Goal: Complete application form

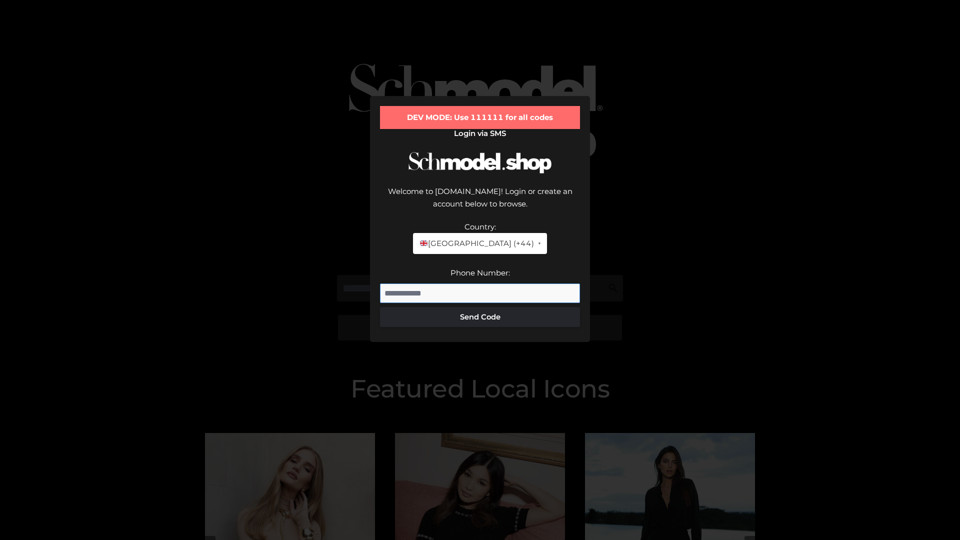
click at [480, 283] on input "Phone Number:" at bounding box center [480, 293] width 200 height 20
type input "**********"
click at [480, 307] on button "Send Code" at bounding box center [480, 317] width 200 height 20
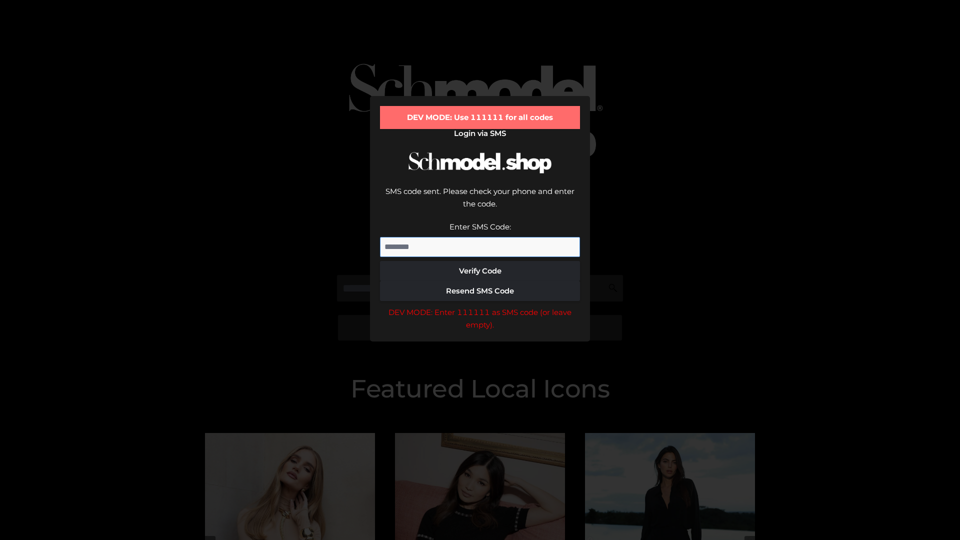
click at [480, 237] on input "Enter SMS Code:" at bounding box center [480, 247] width 200 height 20
type input "******"
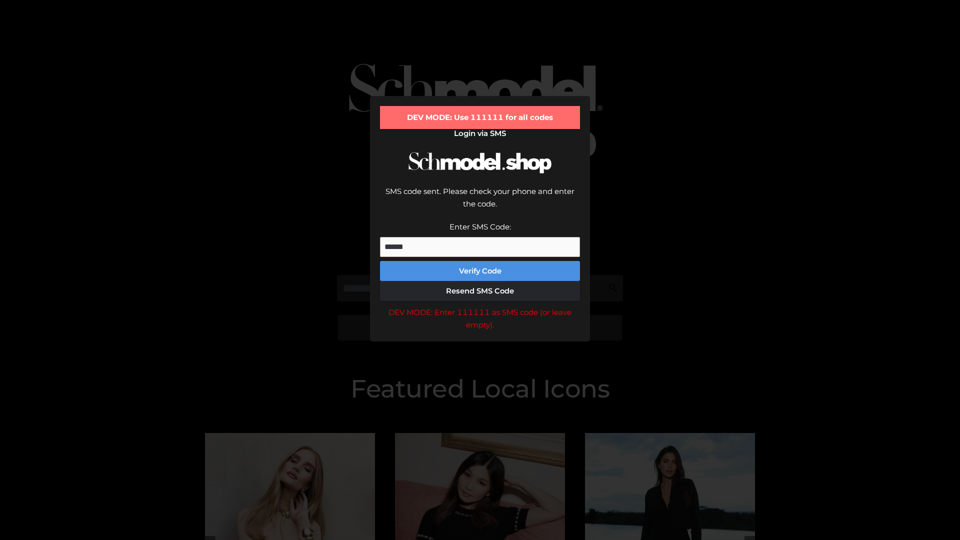
click at [480, 261] on button "Verify Code" at bounding box center [480, 271] width 200 height 20
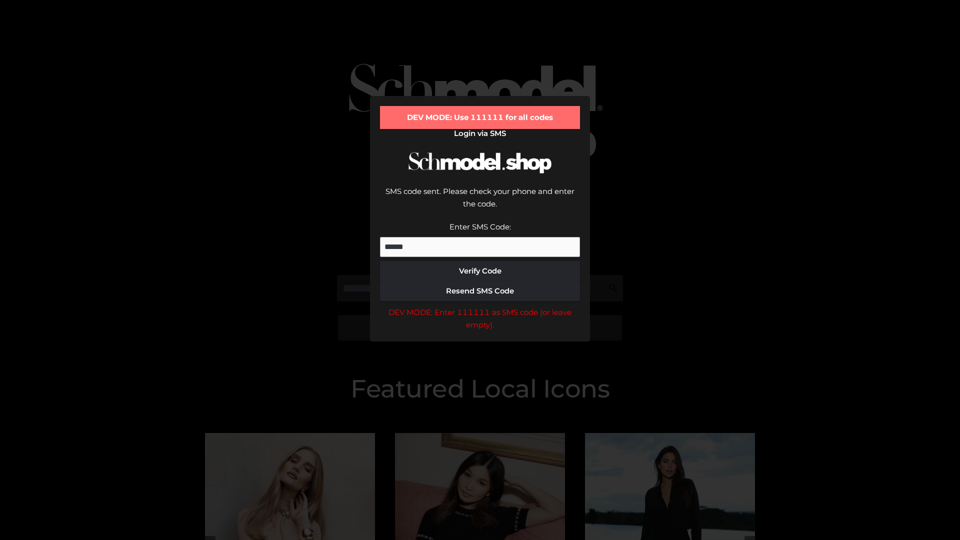
click at [480, 306] on div "DEV MODE: Enter 111111 as SMS code (or leave empty)." at bounding box center [480, 318] width 200 height 25
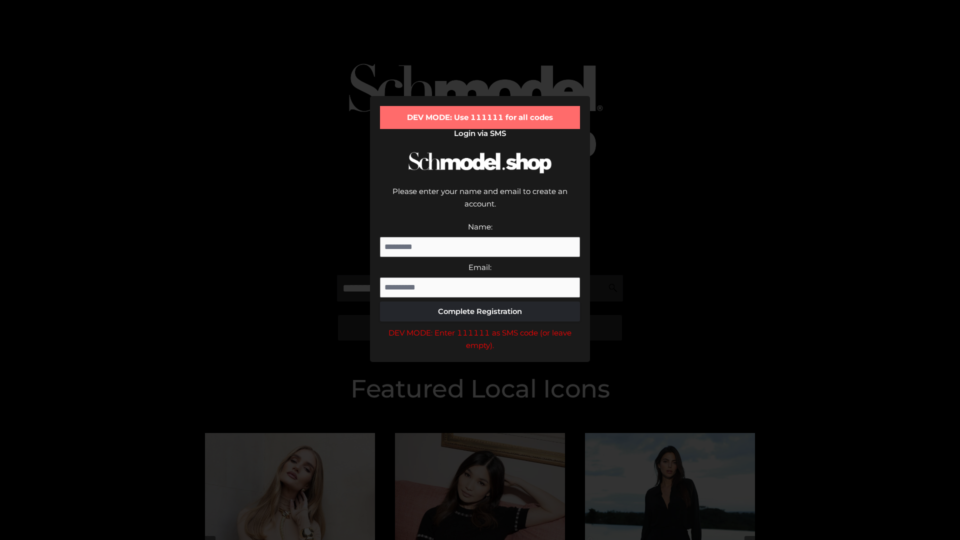
click at [480, 326] on div "DEV MODE: Enter 111111 as SMS code (or leave empty)." at bounding box center [480, 338] width 200 height 25
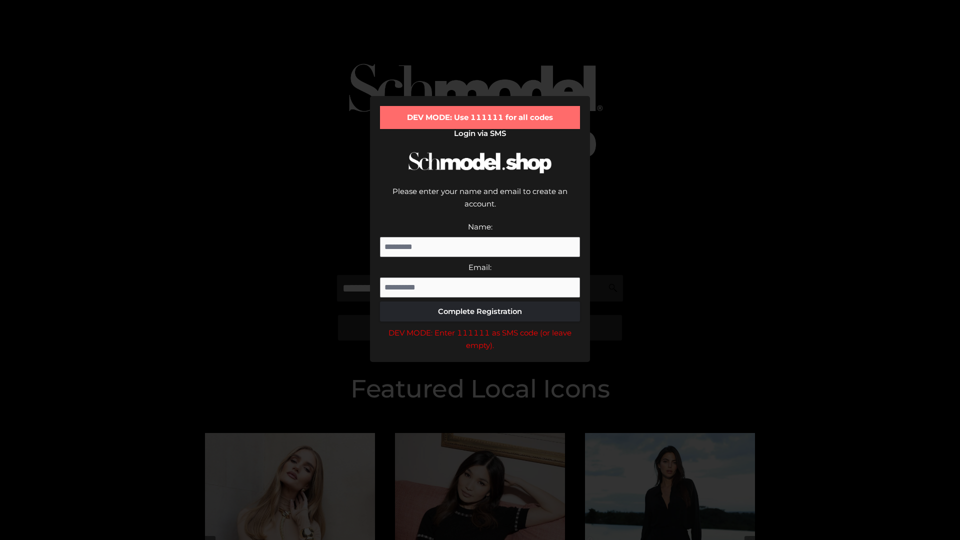
click at [480, 326] on div "DEV MODE: Enter 111111 as SMS code (or leave empty)." at bounding box center [480, 338] width 200 height 25
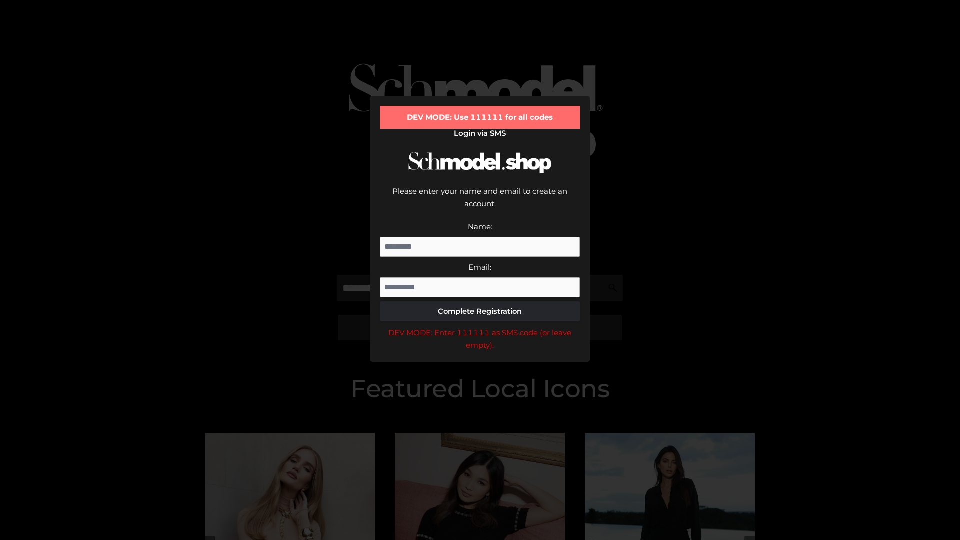
click at [480, 326] on div "DEV MODE: Enter 111111 as SMS code (or leave empty)." at bounding box center [480, 338] width 200 height 25
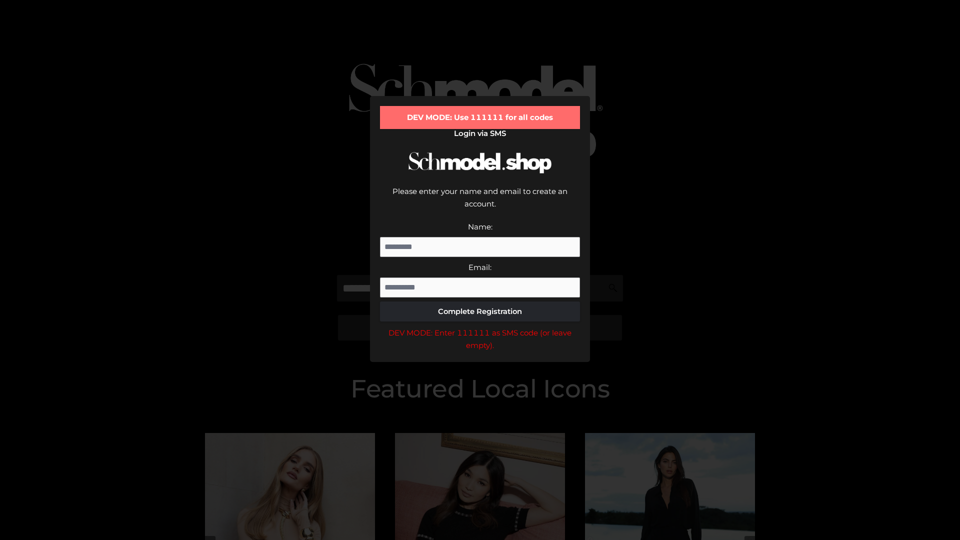
click at [480, 326] on div "DEV MODE: Enter 111111 as SMS code (or leave empty)." at bounding box center [480, 338] width 200 height 25
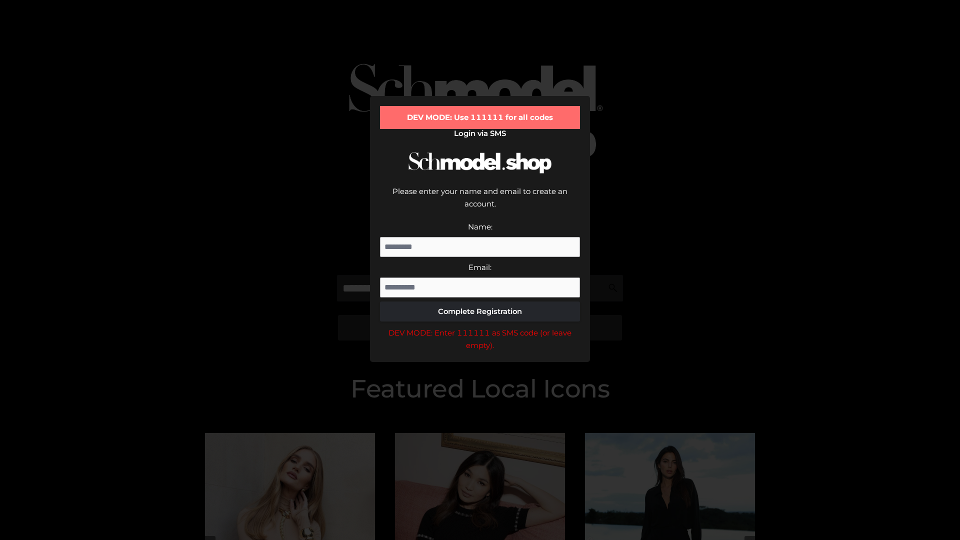
click at [480, 326] on div "DEV MODE: Enter 111111 as SMS code (or leave empty)." at bounding box center [480, 338] width 200 height 25
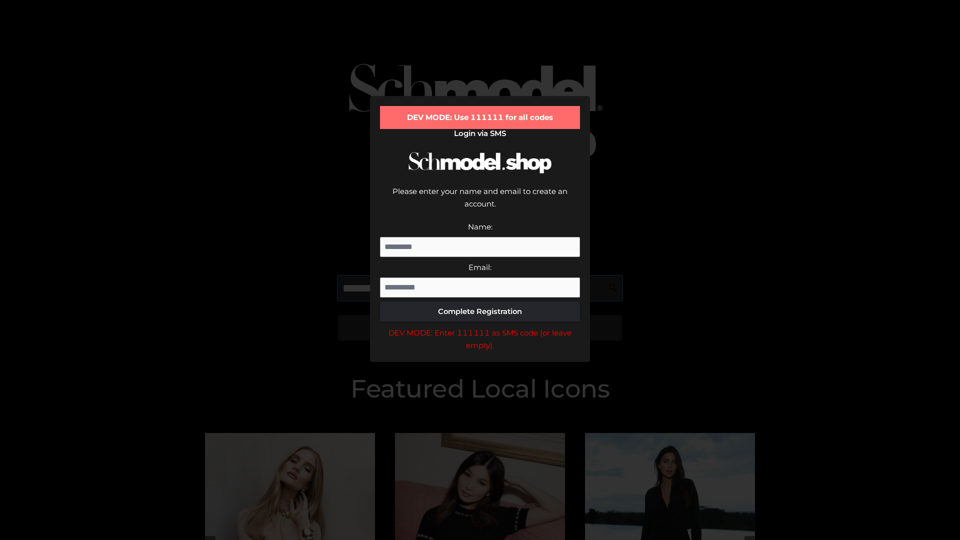
scroll to position [0, 51]
click at [480, 326] on div "DEV MODE: Enter 111111 as SMS code (or leave empty)." at bounding box center [480, 338] width 200 height 25
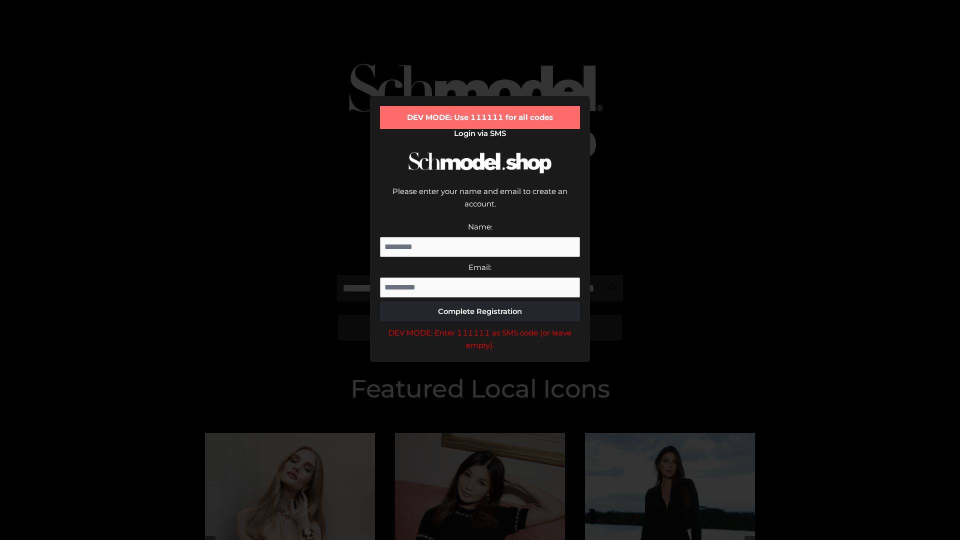
click at [480, 326] on div "DEV MODE: Enter 111111 as SMS code (or leave empty)." at bounding box center [480, 338] width 200 height 25
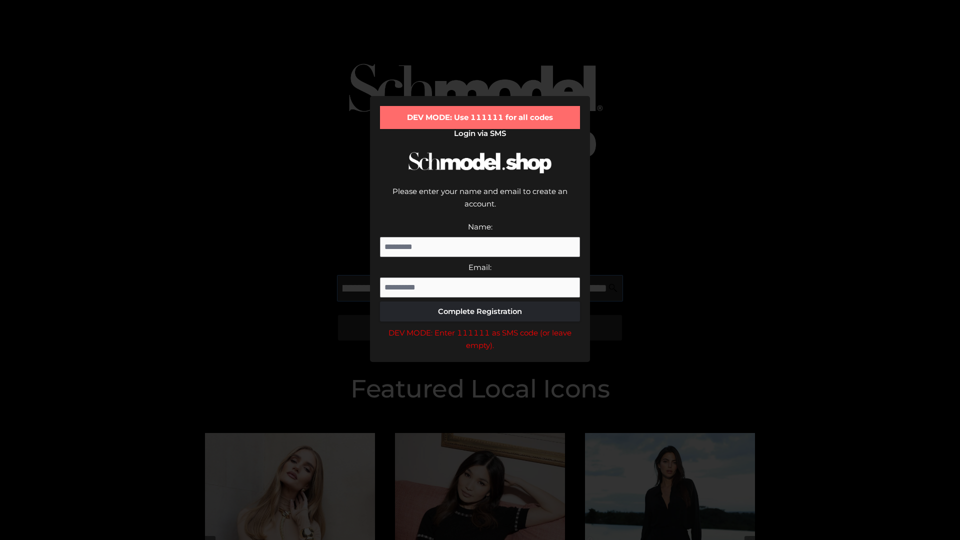
scroll to position [0, 109]
click at [480, 326] on div "DEV MODE: Enter 111111 as SMS code (or leave empty)." at bounding box center [480, 338] width 200 height 25
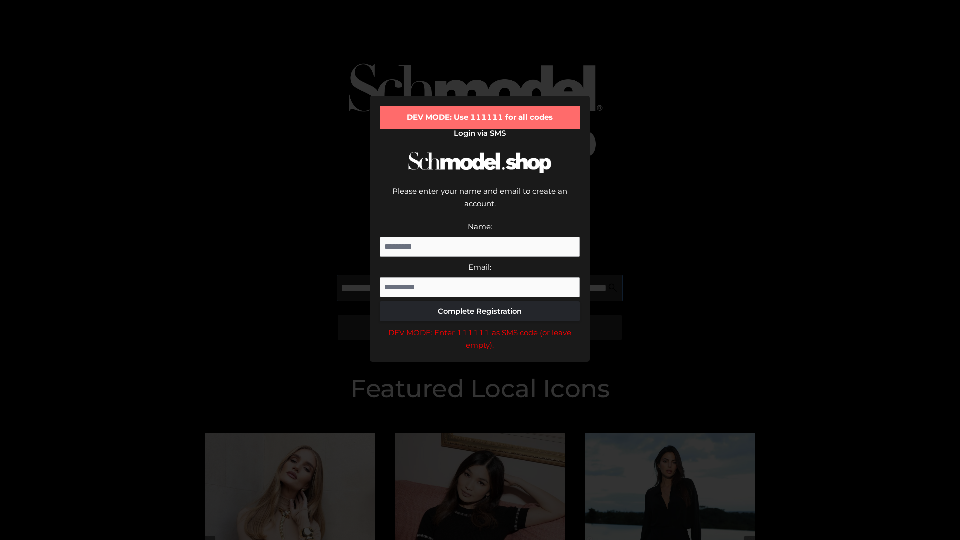
type input "**********"
click at [480, 326] on div "DEV MODE: Enter 111111 as SMS code (or leave empty)." at bounding box center [480, 338] width 200 height 25
